Goal: Transaction & Acquisition: Obtain resource

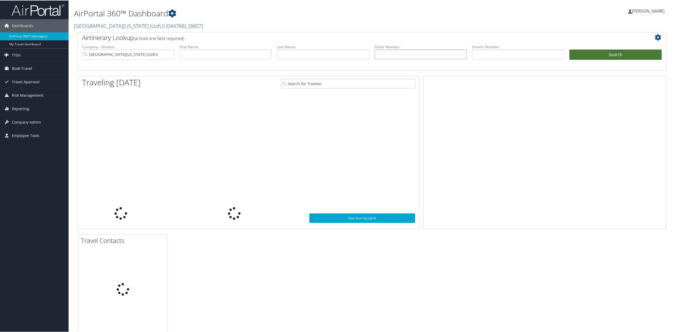
drag, startPoint x: 404, startPoint y: 55, endPoint x: 574, endPoint y: 56, distance: 170.1
click at [404, 55] on input "text" at bounding box center [420, 54] width 92 height 10
paste input "0067310006221"
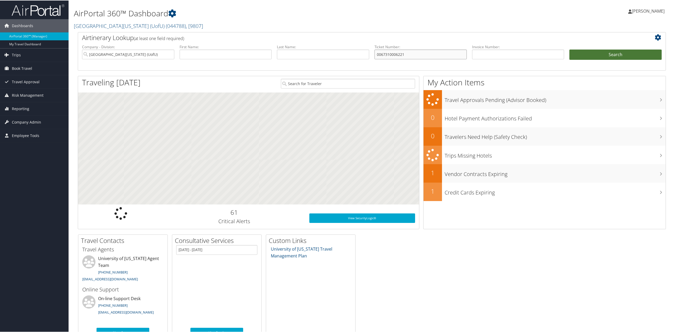
type input "0067310006221"
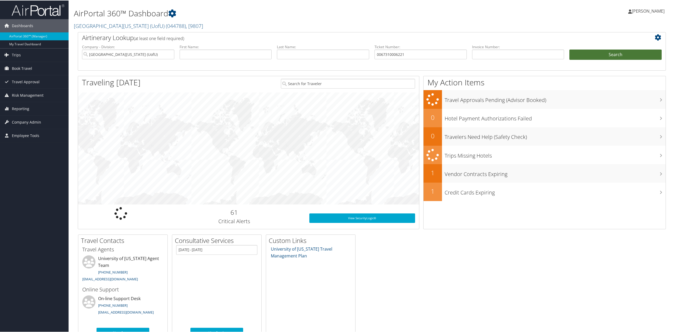
click at [612, 55] on button "Search" at bounding box center [615, 54] width 92 height 11
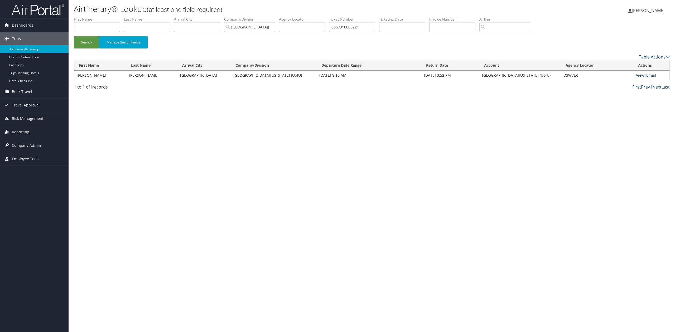
click at [636, 77] on td "View | Email" at bounding box center [651, 75] width 36 height 9
click at [636, 75] on link "View" at bounding box center [640, 75] width 8 height 5
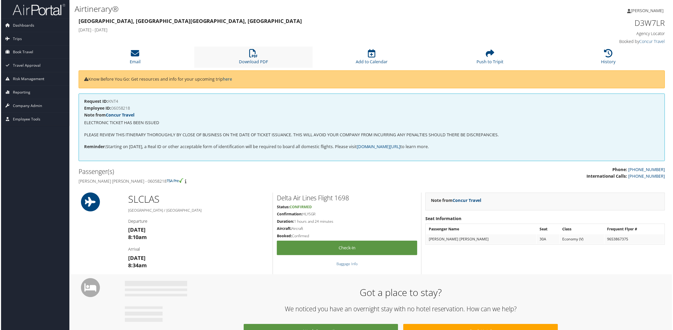
click at [250, 58] on li "Download PDF" at bounding box center [253, 57] width 119 height 21
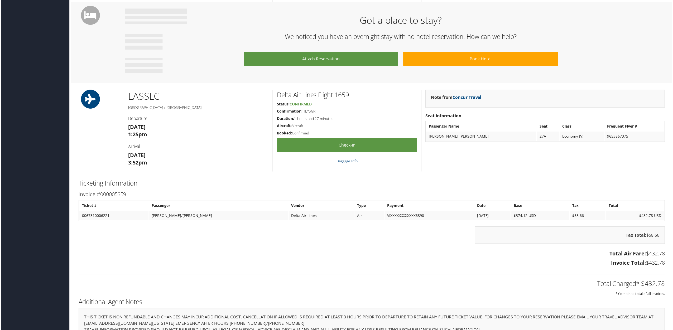
scroll to position [312, 0]
